Goal: Task Accomplishment & Management: Manage account settings

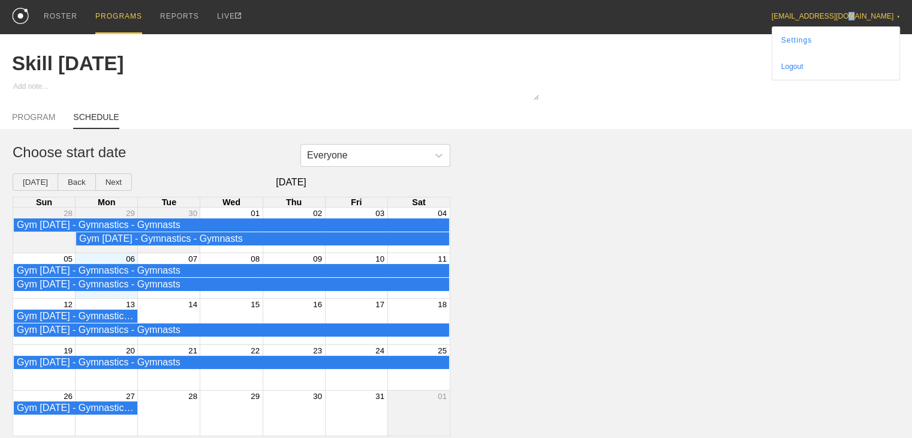
click at [883, 15] on div "[EMAIL_ADDRESS][DOMAIN_NAME] ▼" at bounding box center [836, 10] width 128 height 20
click at [848, 36] on link "Settings" at bounding box center [836, 40] width 127 height 26
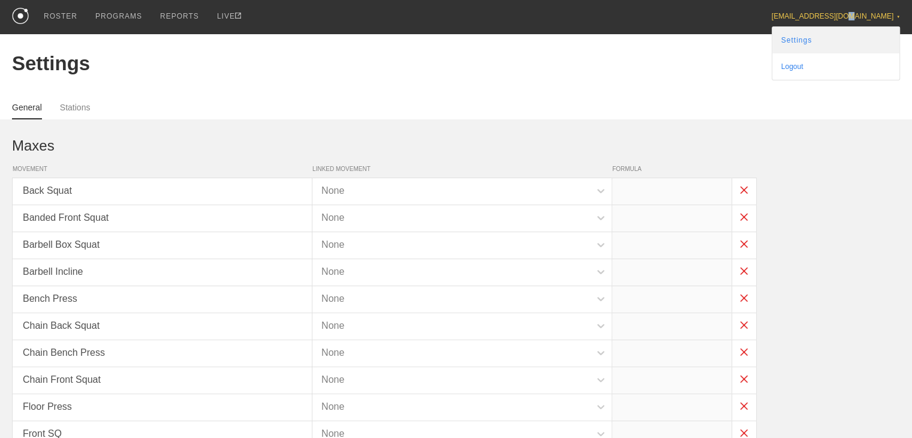
type input "x*.75"
type input "x*.9"
type input "x*.75"
type input "x*.9"
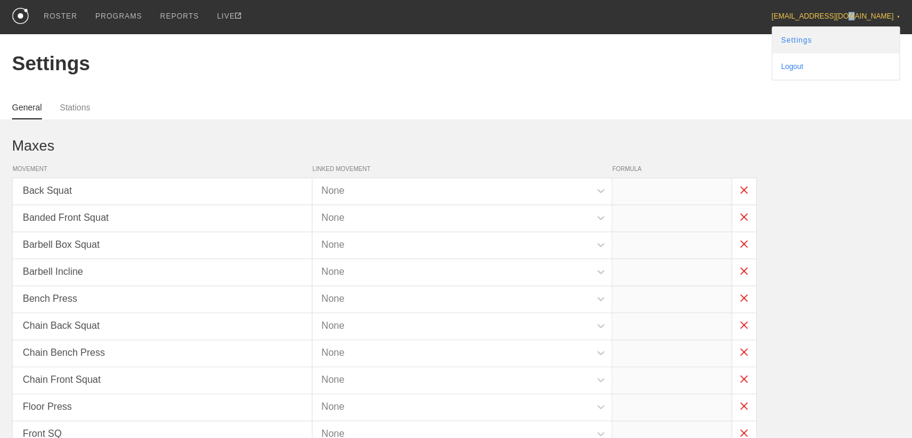
type input "x*.75"
type input "x*.9"
type input "x*.75"
type input "x*.5"
type input "x*.6"
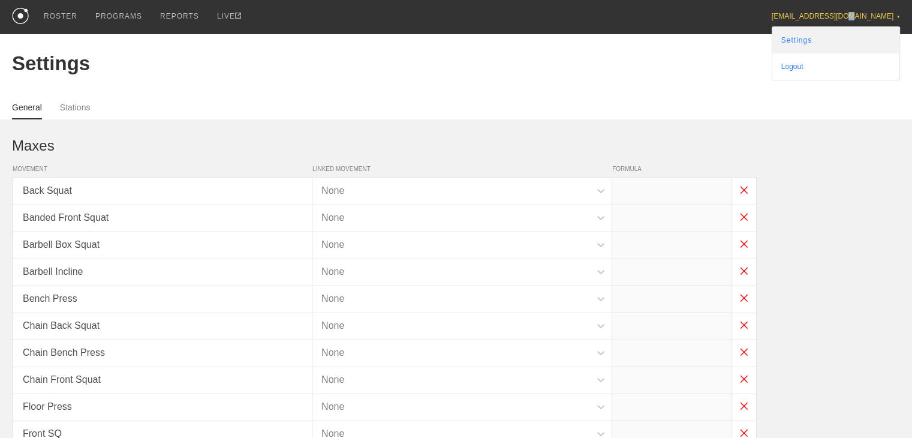
type input "x*.85"
type input "x*.45"
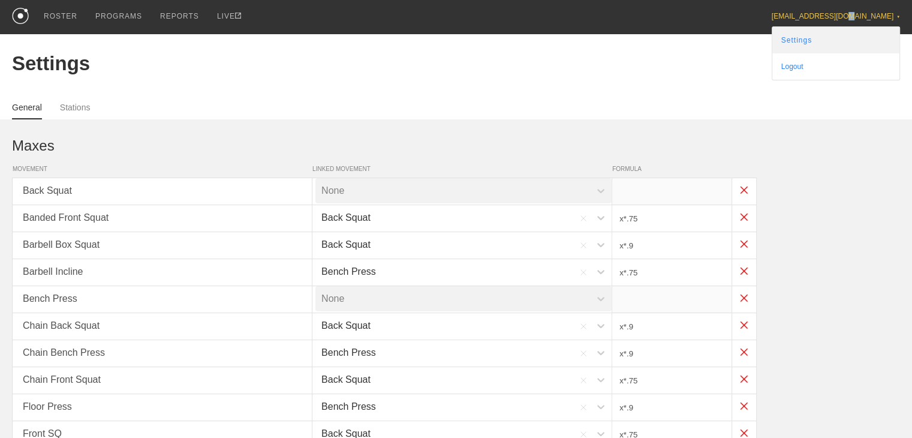
click at [848, 39] on link "Settings" at bounding box center [836, 40] width 127 height 26
click at [845, 43] on link "Settings" at bounding box center [836, 40] width 127 height 26
click at [878, 16] on div "[EMAIL_ADDRESS][DOMAIN_NAME] ▼" at bounding box center [836, 10] width 128 height 20
click at [878, 12] on div "[EMAIL_ADDRESS][DOMAIN_NAME] ▼" at bounding box center [836, 10] width 128 height 20
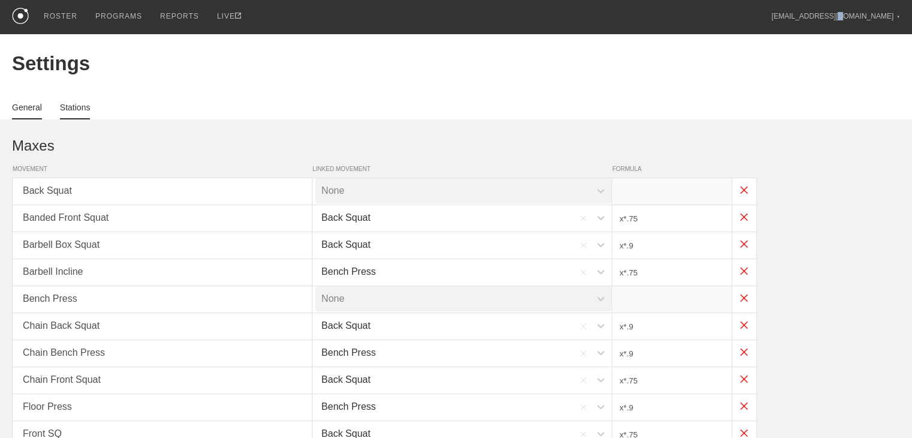
click at [76, 112] on link "Stations" at bounding box center [75, 111] width 31 height 17
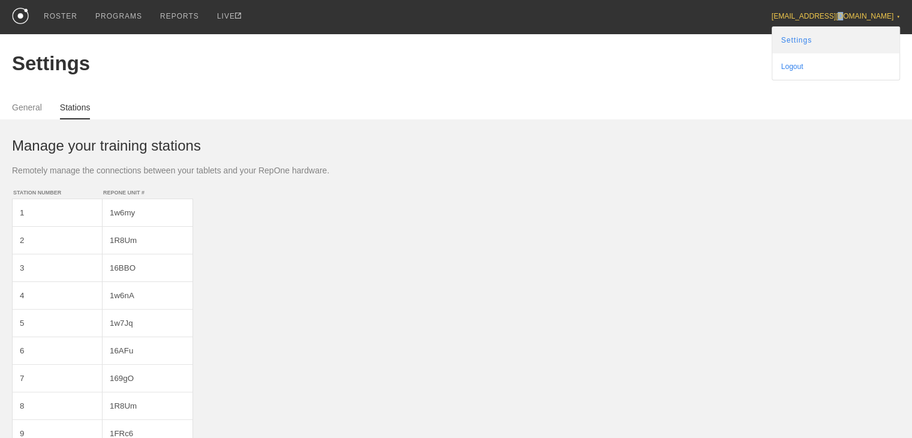
click at [839, 47] on link "Settings" at bounding box center [836, 40] width 127 height 26
